Goal: Find specific page/section: Find specific page/section

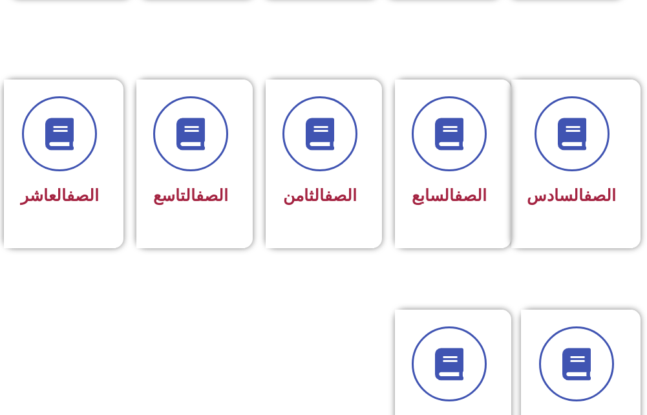
scroll to position [711, 0]
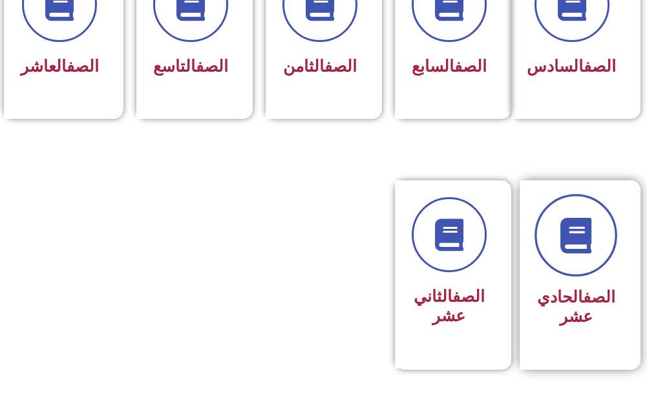
click at [577, 276] on link at bounding box center [576, 235] width 83 height 83
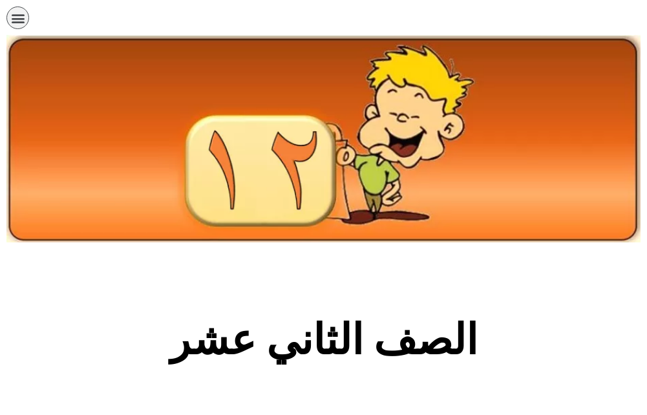
click at [14, 21] on icon "כפתור פתיחת תפריט" at bounding box center [18, 18] width 14 height 14
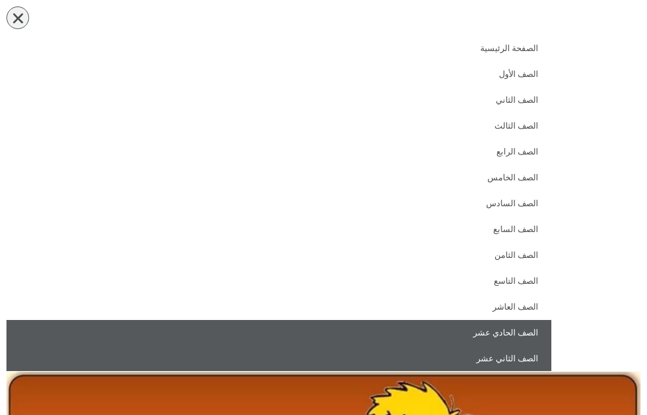
click at [516, 321] on link "الصف الحادي عشر" at bounding box center [278, 333] width 545 height 26
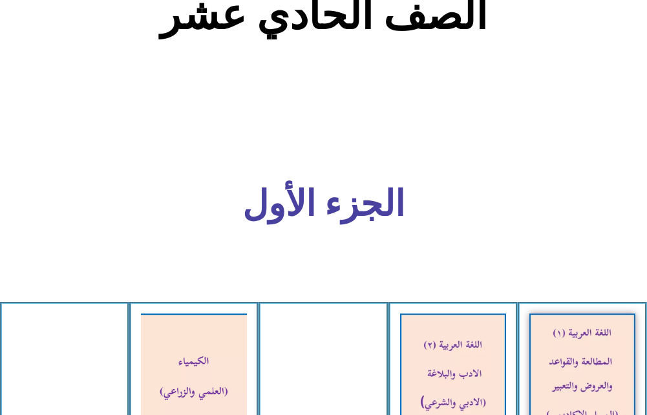
scroll to position [582, 0]
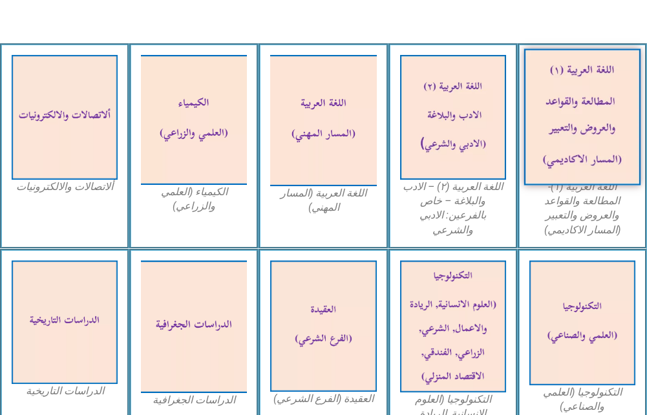
click at [630, 153] on img at bounding box center [582, 117] width 117 height 137
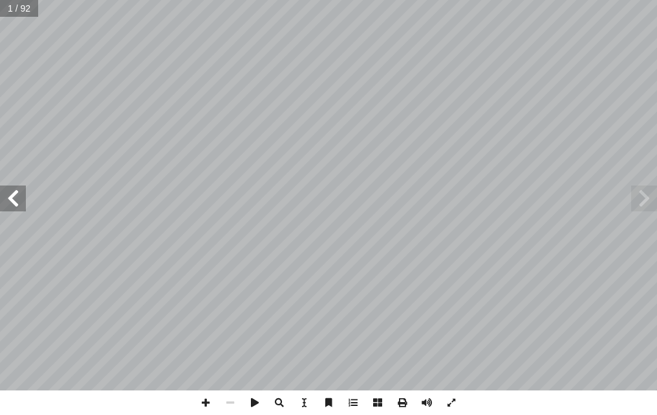
click at [21, 205] on span at bounding box center [13, 199] width 26 height 26
click at [14, 206] on span at bounding box center [13, 199] width 26 height 26
click at [16, 206] on span at bounding box center [13, 199] width 26 height 26
click at [19, 205] on span at bounding box center [13, 199] width 26 height 26
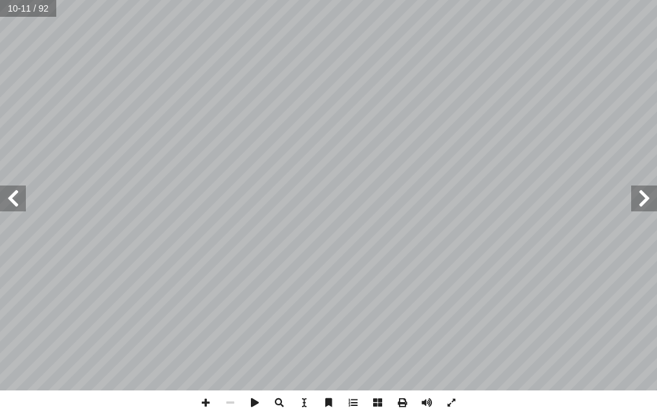
click at [20, 205] on span at bounding box center [13, 199] width 26 height 26
click at [21, 204] on span at bounding box center [13, 199] width 26 height 26
click at [8, 207] on span at bounding box center [13, 199] width 26 height 26
click at [10, 204] on span at bounding box center [13, 199] width 26 height 26
click at [11, 204] on span at bounding box center [13, 199] width 26 height 26
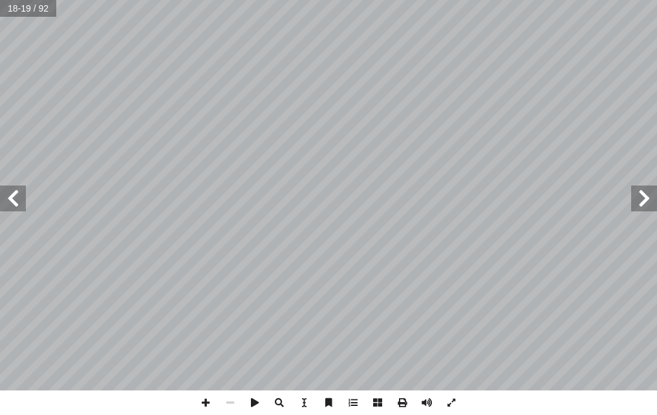
click at [11, 205] on span at bounding box center [13, 199] width 26 height 26
click at [16, 204] on span at bounding box center [13, 199] width 26 height 26
click at [656, 87] on html "الصفحة الرئيسية الصف الأول الصف الثاني الصف الثالث الصف الرابع الصف الخامس الصف…" at bounding box center [328, 43] width 657 height 87
click at [656, 52] on html "الصفحة الرئيسية الصف الأول الصف الثاني الصف الثالث الصف الرابع الصف الخامس الصف…" at bounding box center [328, 43] width 657 height 87
click at [215, 402] on span at bounding box center [205, 402] width 25 height 25
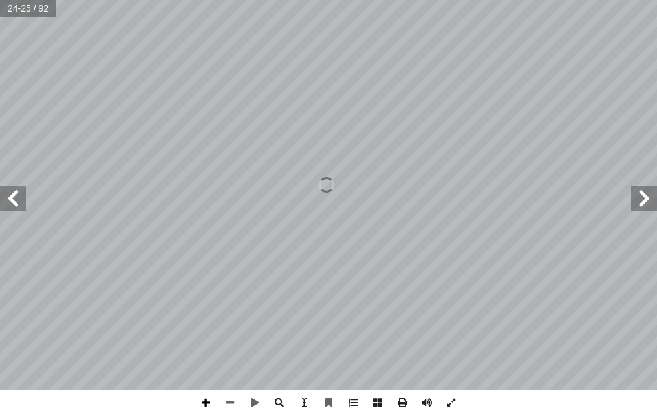
click at [215, 402] on span at bounding box center [205, 402] width 25 height 25
click at [436, 0] on html "الصفحة الرئيسية الصف الأول الصف الثاني الصف الثالث الصف الرابع الصف الخامس الصف…" at bounding box center [328, 43] width 657 height 87
